Goal: Task Accomplishment & Management: Manage account settings

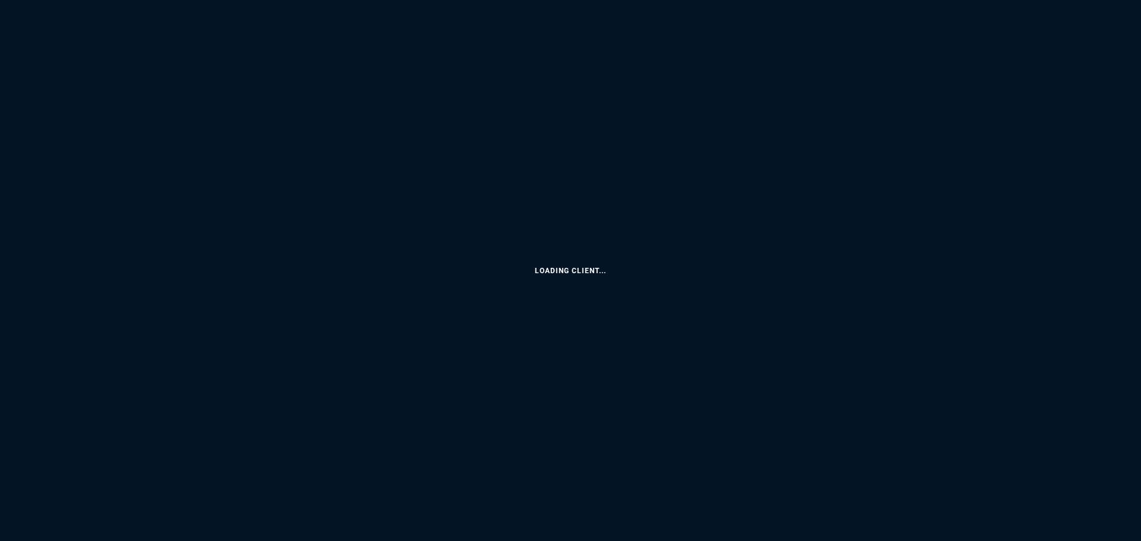
select select
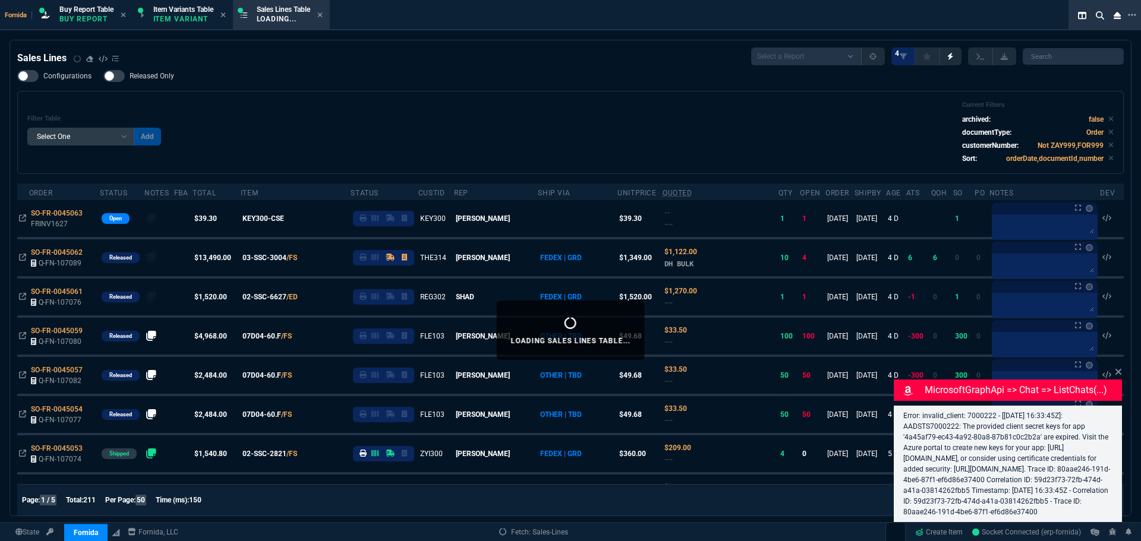
select select "1: BROV"
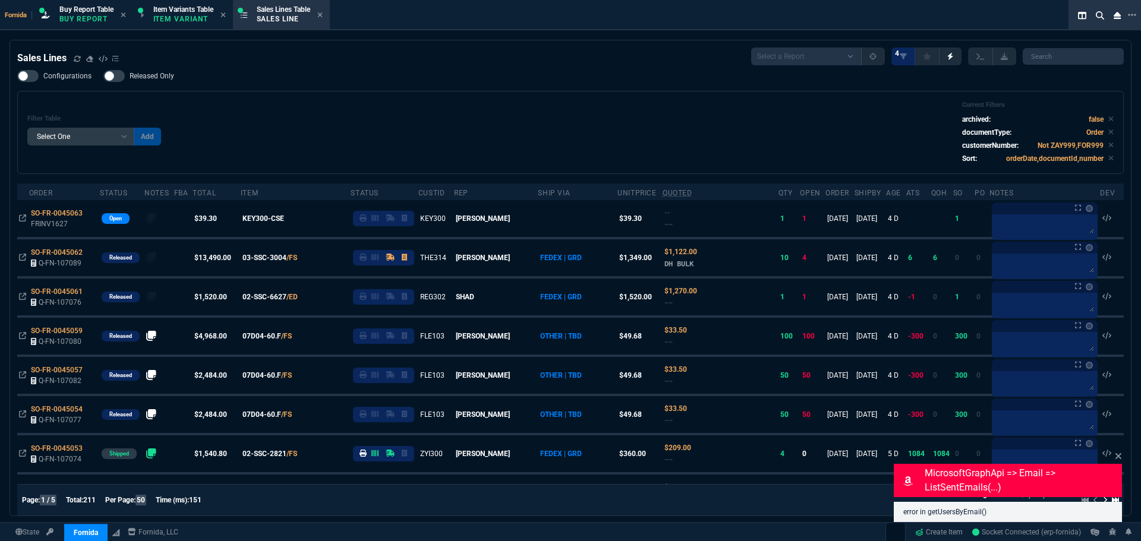
click at [470, 120] on div "Filter Table Select One Add Filter () Age () ATS () Cond (itemVariantCode) Cust…" at bounding box center [570, 132] width 1086 height 63
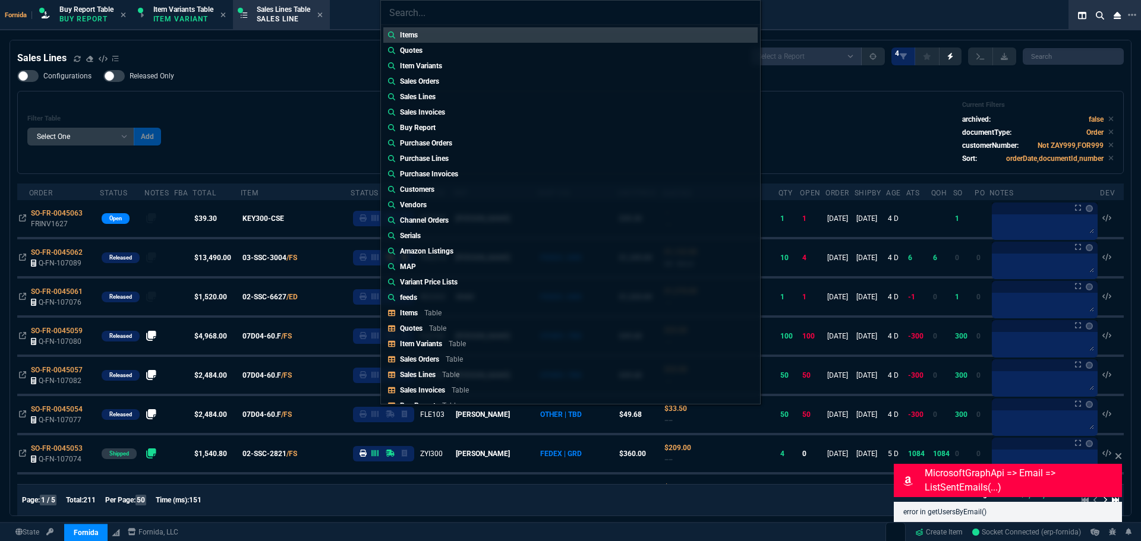
type input "Quotes: Q-FN-107041"
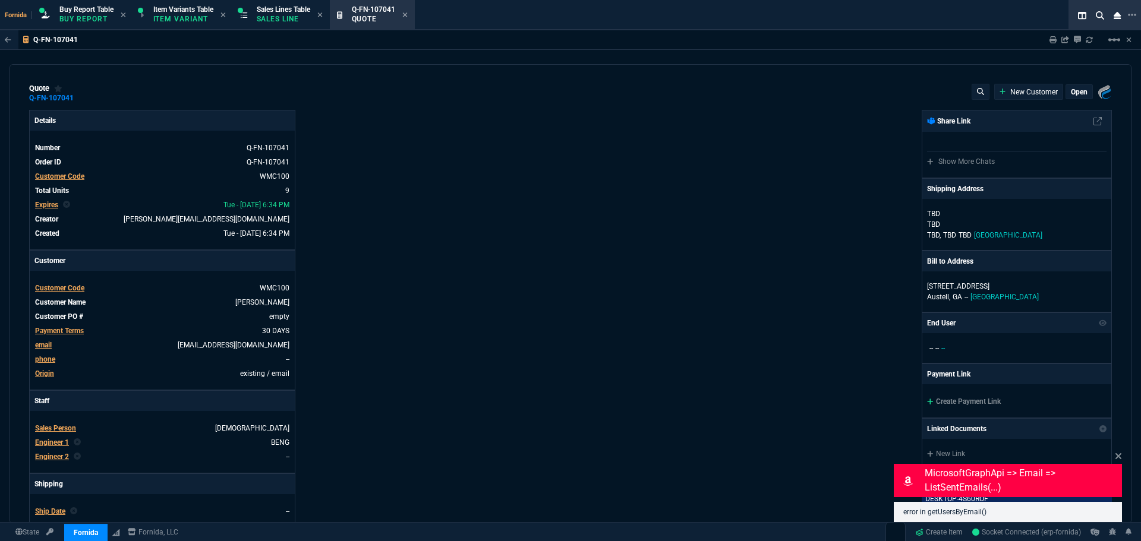
type input "0"
type input "17"
type input "100"
type input "20"
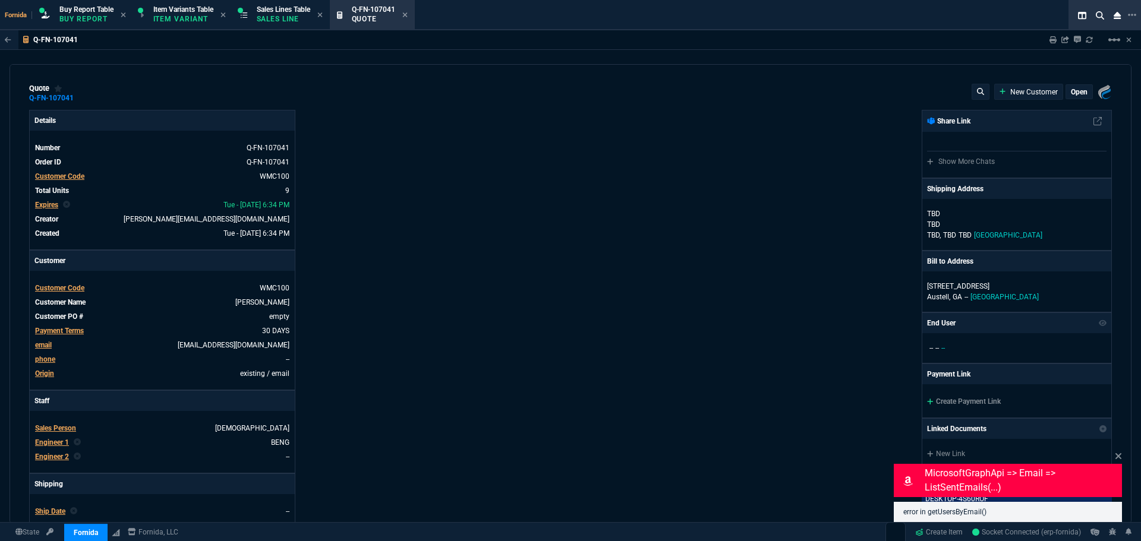
type input "125"
type input "40"
type input "100"
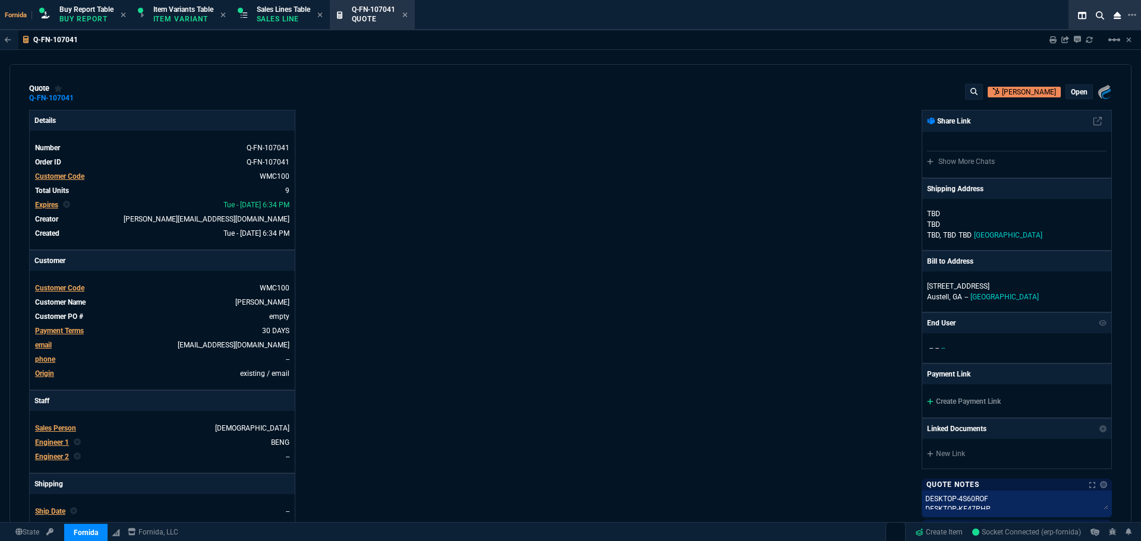
click at [358, 212] on div "Details Number Q-FN-107041 Order ID Q-FN-107041 Customer Code WMC100 Total Unit…" at bounding box center [299, 416] width 541 height 613
click at [285, 317] on link "empty" at bounding box center [278, 316] width 23 height 11
click at [339, 319] on div "Details Number Q-FN-107041 Order ID Q-FN-107041 Customer Code WMC100 Total Unit…" at bounding box center [299, 416] width 541 height 613
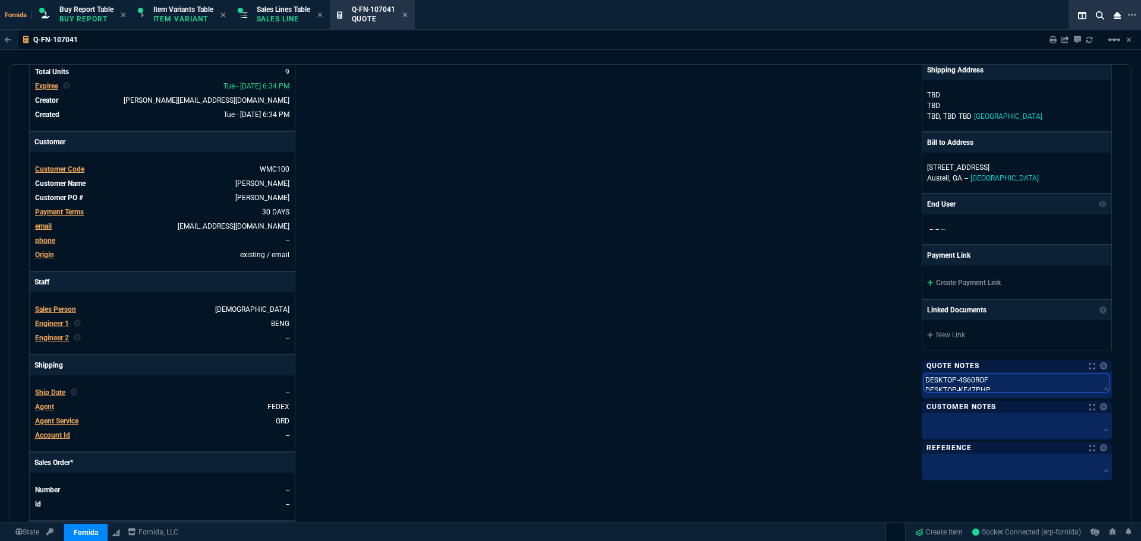
click at [929, 383] on textarea "DESKTOP-4S60ROF DESKTOP-KE47PHP D-KAYLA1 WMC-TX1-WHW1" at bounding box center [1016, 383] width 185 height 18
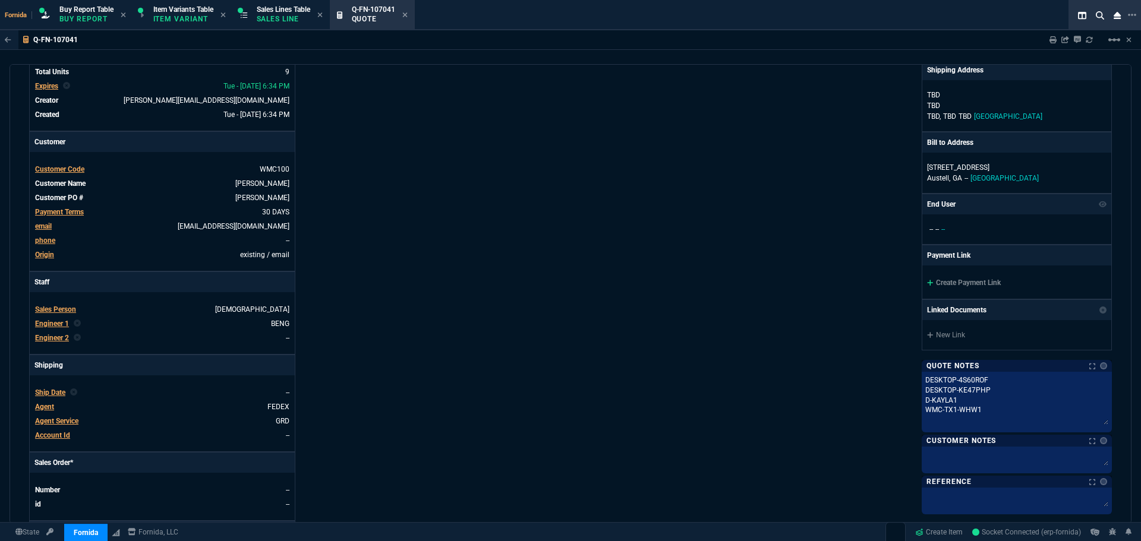
click at [581, 295] on div "Fornida, LLC [STREET_ADDRESS] Share Link Show More Chats Shipping Address [PERS…" at bounding box center [840, 297] width 541 height 613
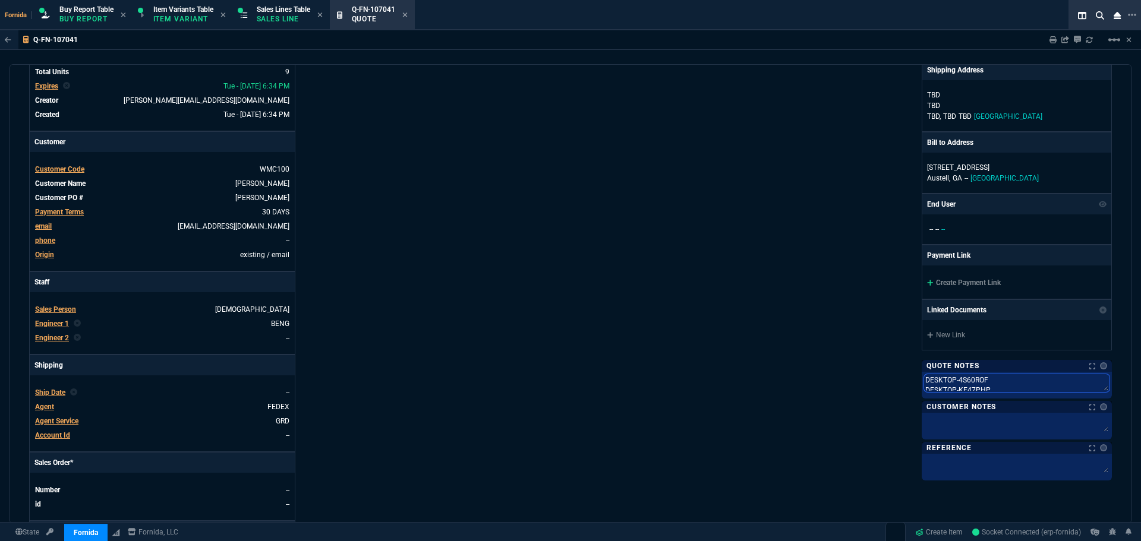
click at [1017, 386] on textarea "DESKTOP-4S60ROF DESKTOP-KE47PHP D-KAYLA1 WMC-TX1-WHW1" at bounding box center [1016, 383] width 185 height 18
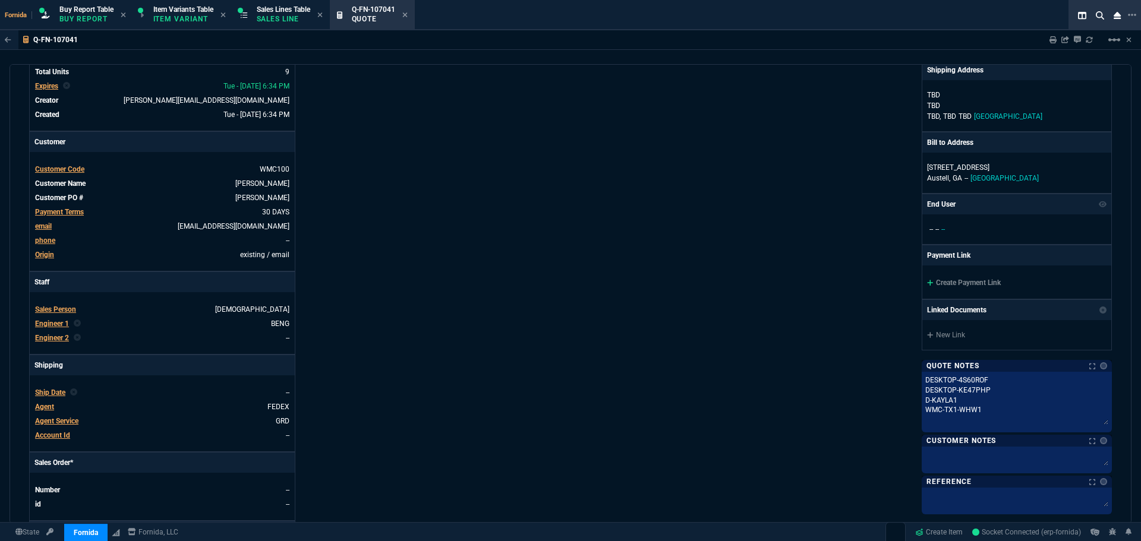
click at [591, 304] on div "Fornida, LLC [STREET_ADDRESS] Share Link Show More Chats Shipping Address [PERS…" at bounding box center [840, 297] width 541 height 613
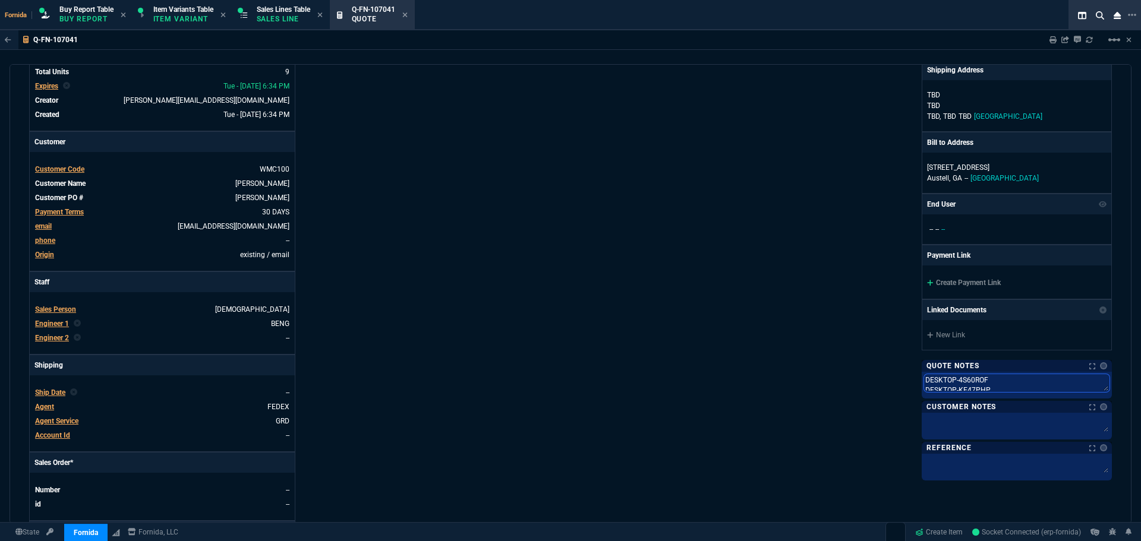
click at [954, 384] on textarea "DESKTOP-4S60ROF DESKTOP-KE47PHP D-KAYLA1 WMC-TX1-WHW1" at bounding box center [1016, 383] width 185 height 18
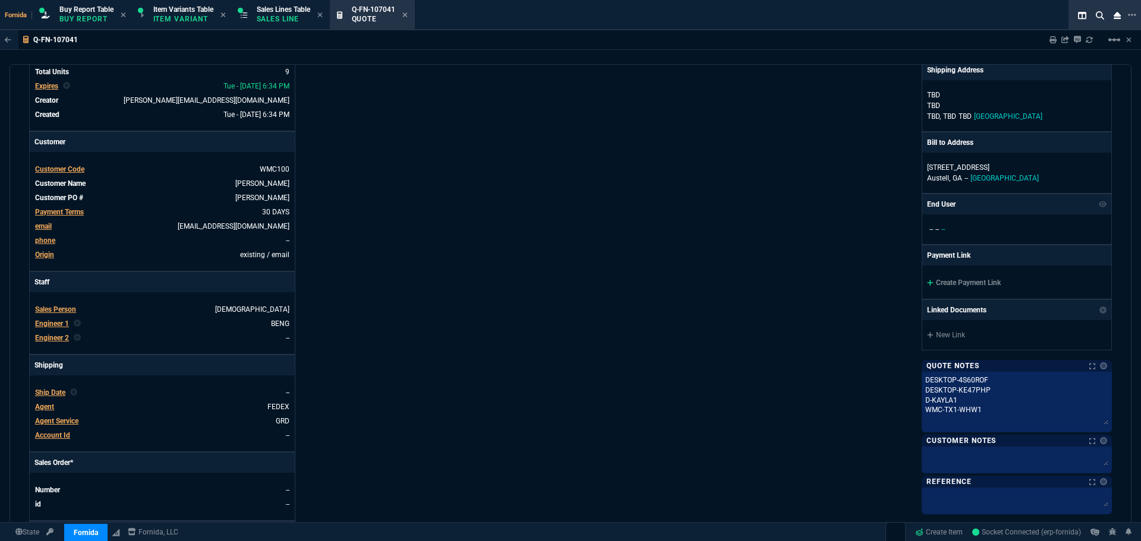
click at [752, 343] on div "Fornida, LLC [STREET_ADDRESS] Share Link Show More Chats Shipping Address [PERS…" at bounding box center [840, 297] width 541 height 613
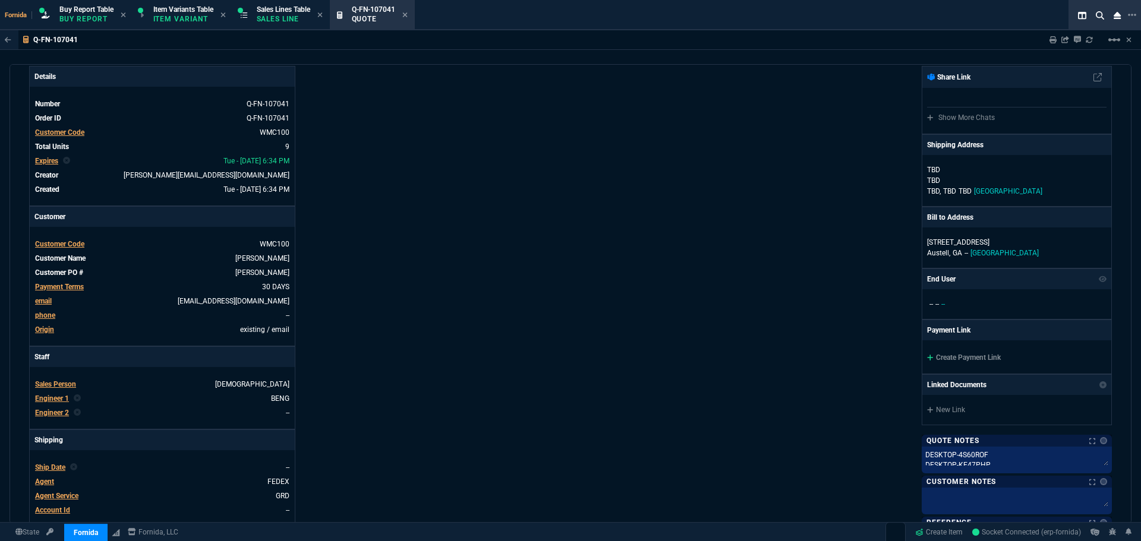
scroll to position [0, 0]
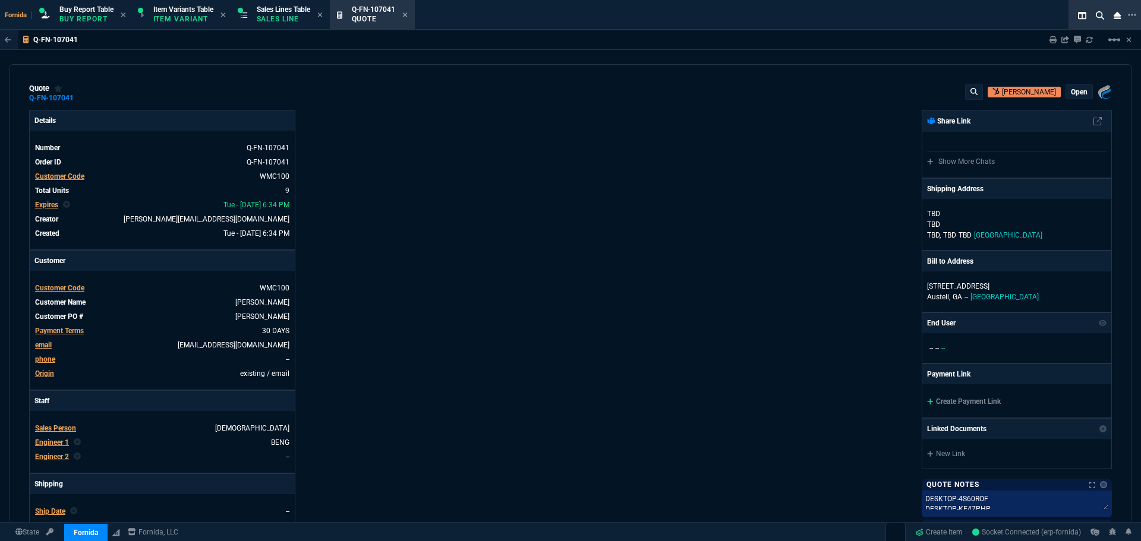
click at [1080, 92] on p "open" at bounding box center [1079, 92] width 17 height 10
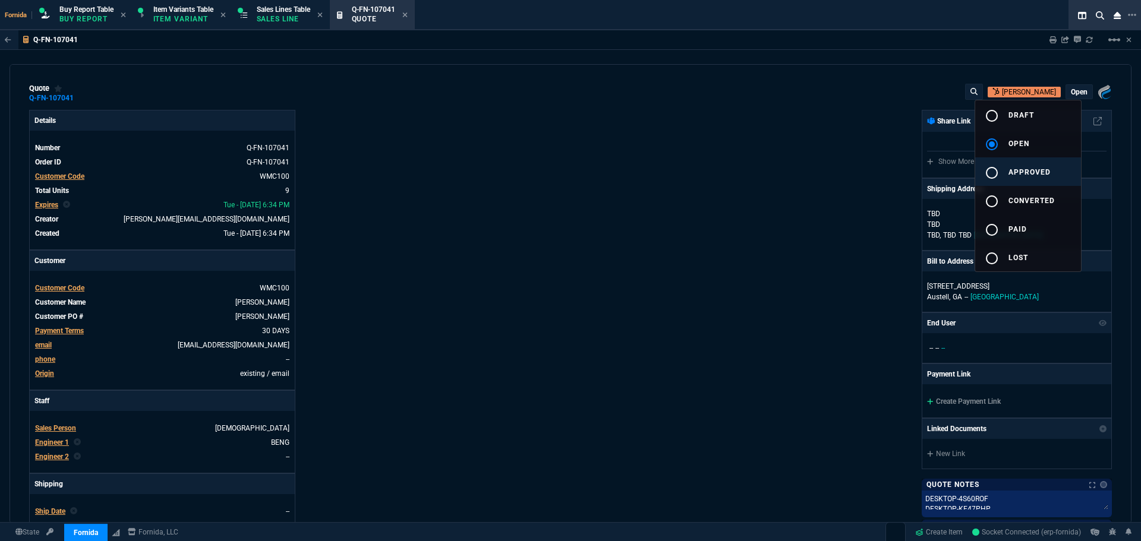
click at [1030, 175] on span "approved" at bounding box center [1029, 172] width 42 height 8
click at [709, 219] on div at bounding box center [570, 270] width 1141 height 541
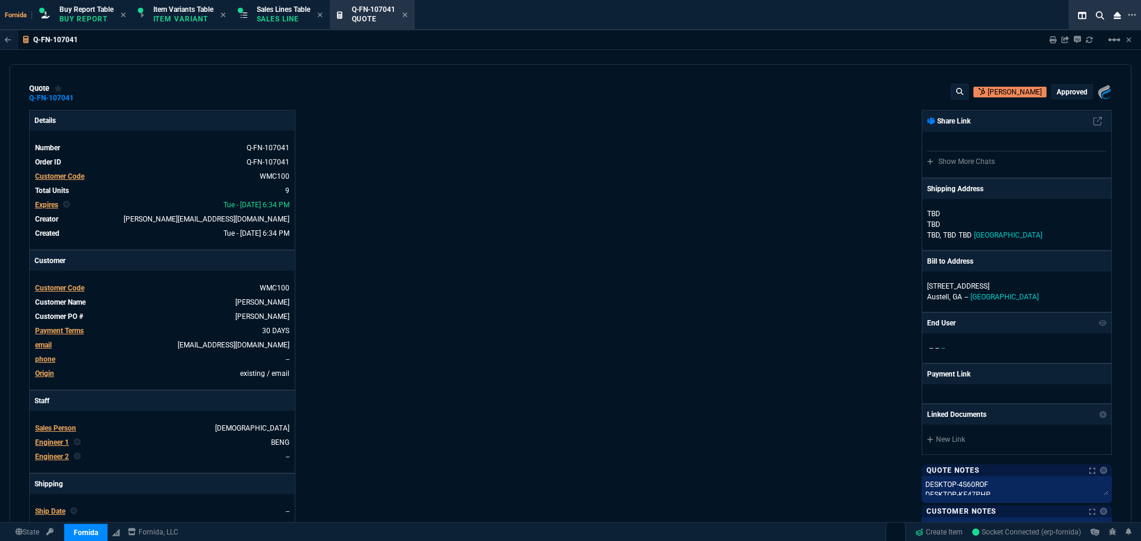
type input "0"
type input "17"
type input "100"
type input "20"
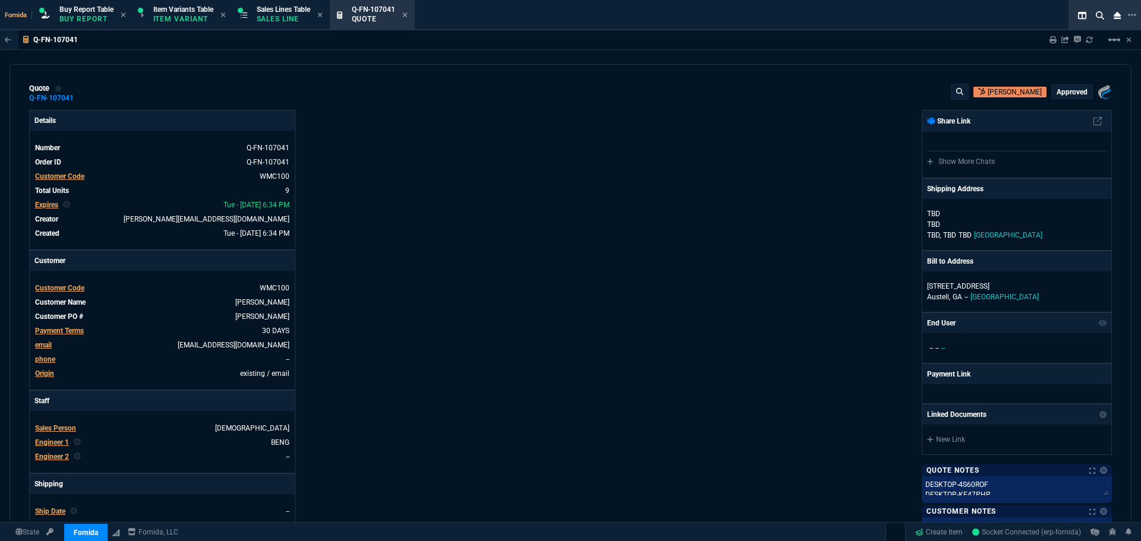
type input "125"
type input "40"
type input "100"
click at [479, 239] on div "Details Number Q-FN-107041 Order ID Q-FN-107041 Customer Code WMC100 Total Unit…" at bounding box center [299, 416] width 541 height 613
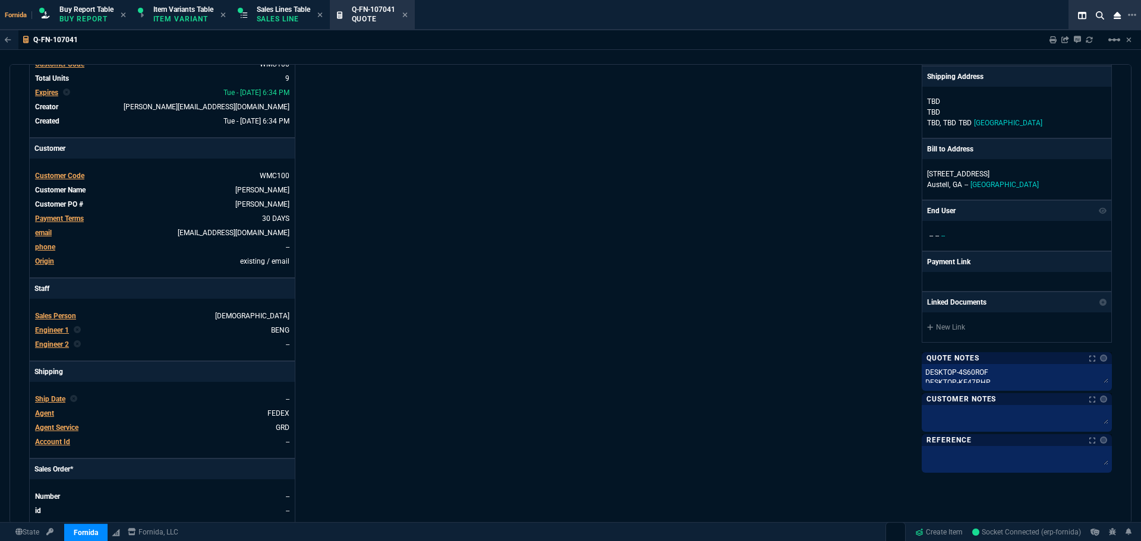
scroll to position [178, 0]
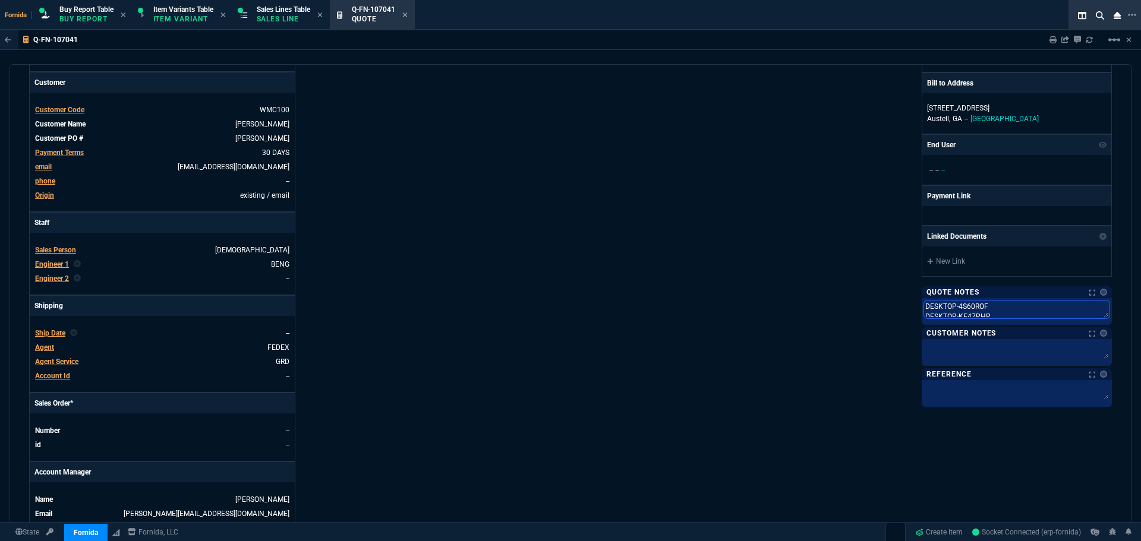
click at [960, 301] on textarea "DESKTOP-4S60ROF DESKTOP-KE47PHP D-KAYLA1 WMC-TX1-WHW1" at bounding box center [1016, 310] width 185 height 18
